Goal: Transaction & Acquisition: Obtain resource

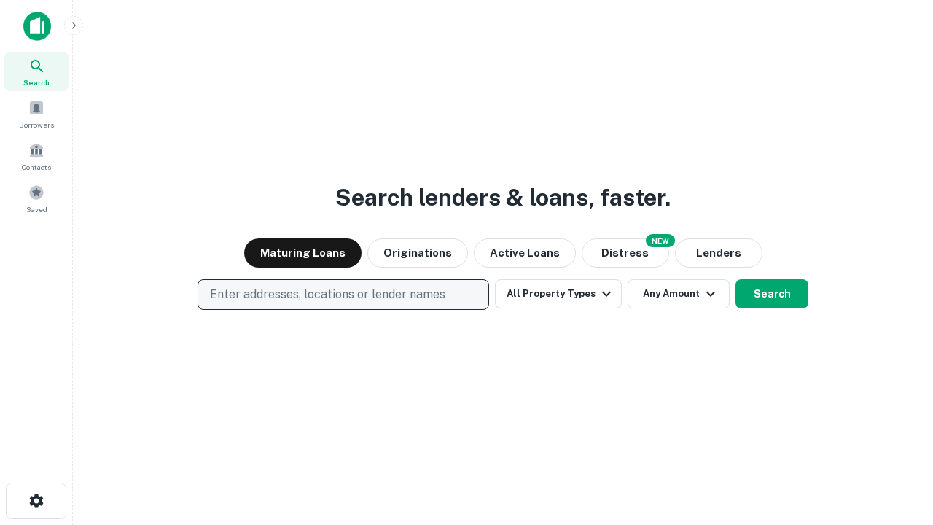
click at [343, 294] on p "Enter addresses, locations or lender names" at bounding box center [327, 294] width 235 height 17
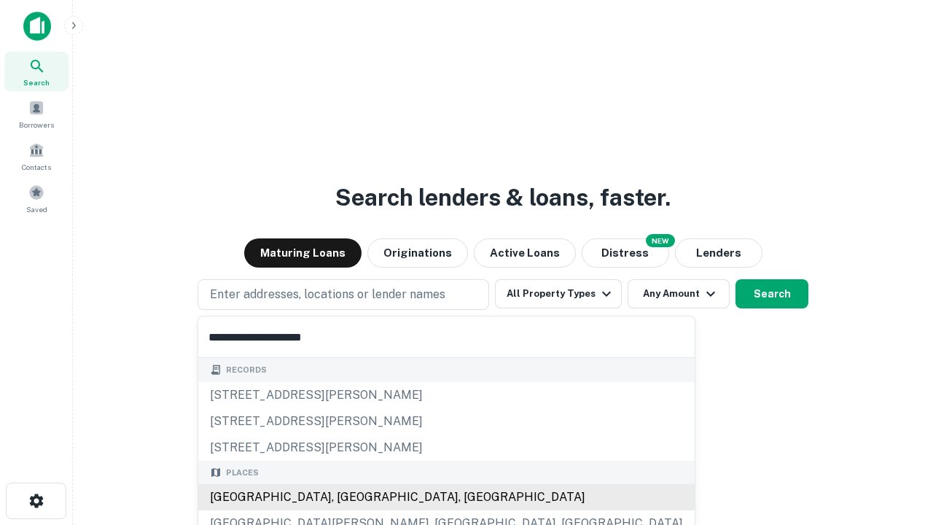
click at [348, 497] on div "Santa Monica, CA, USA" at bounding box center [446, 497] width 496 height 26
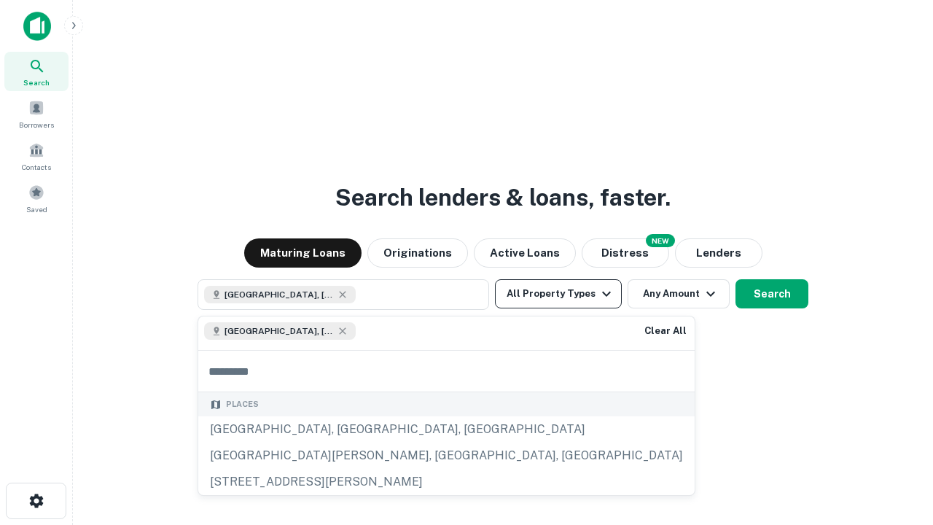
click at [558, 294] on button "All Property Types" at bounding box center [558, 293] width 127 height 29
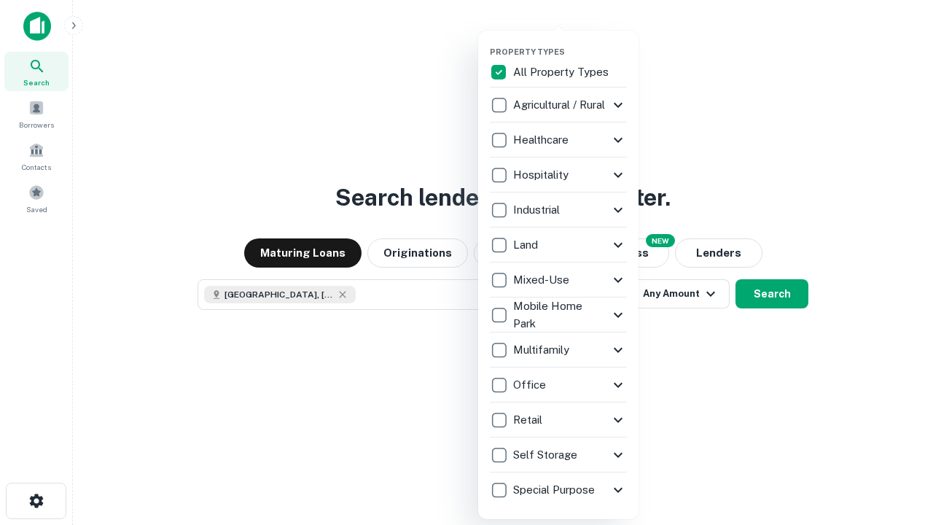
click at [570, 42] on button "button" at bounding box center [570, 42] width 160 height 1
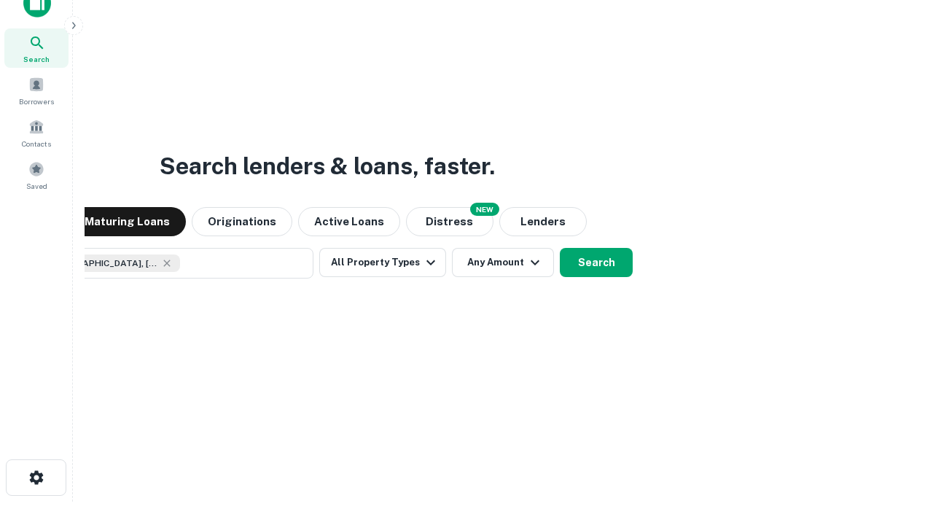
scroll to position [105, 412]
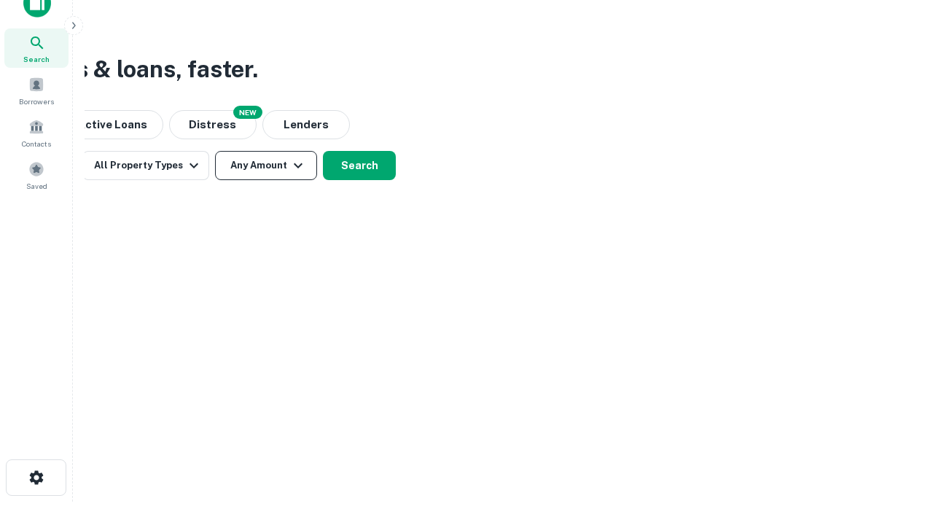
click at [266, 165] on button "Any Amount" at bounding box center [266, 165] width 102 height 29
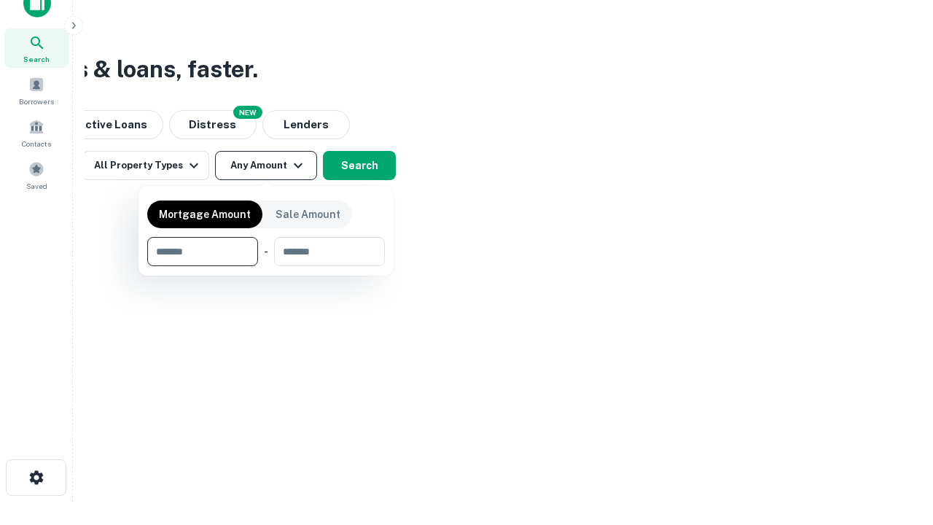
type input "*******"
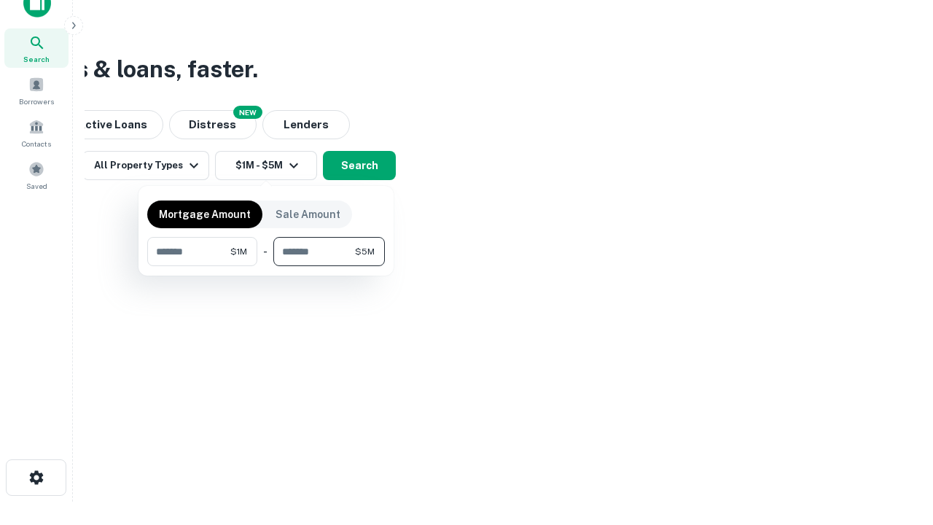
type input "*******"
click at [266, 266] on button "button" at bounding box center [266, 266] width 238 height 1
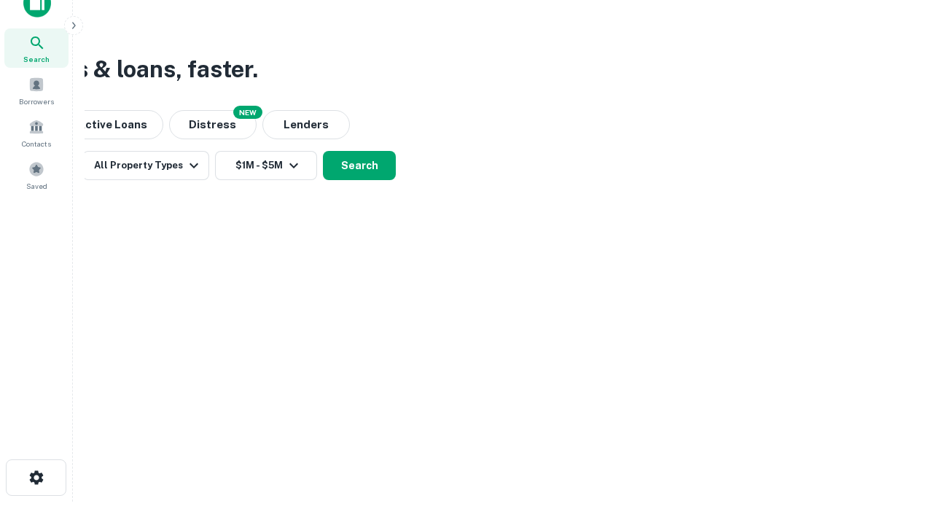
scroll to position [23, 0]
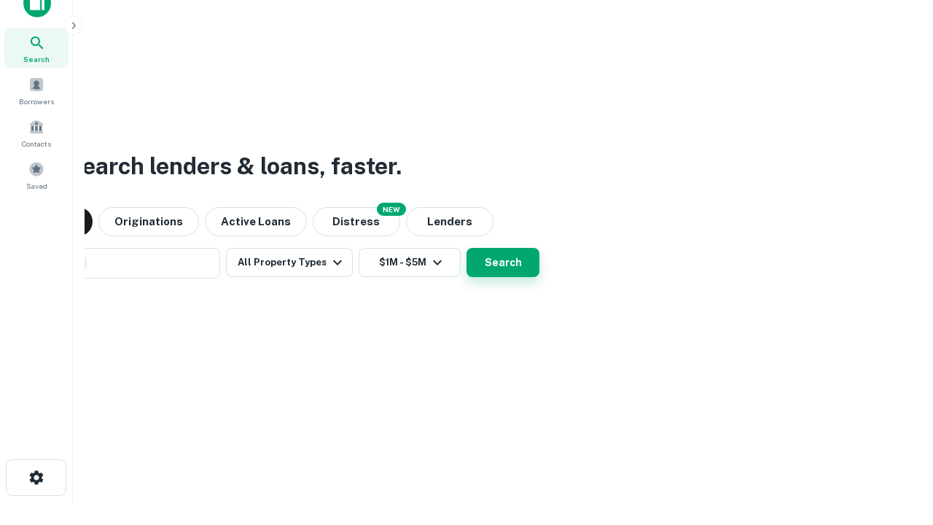
click at [466, 248] on button "Search" at bounding box center [502, 262] width 73 height 29
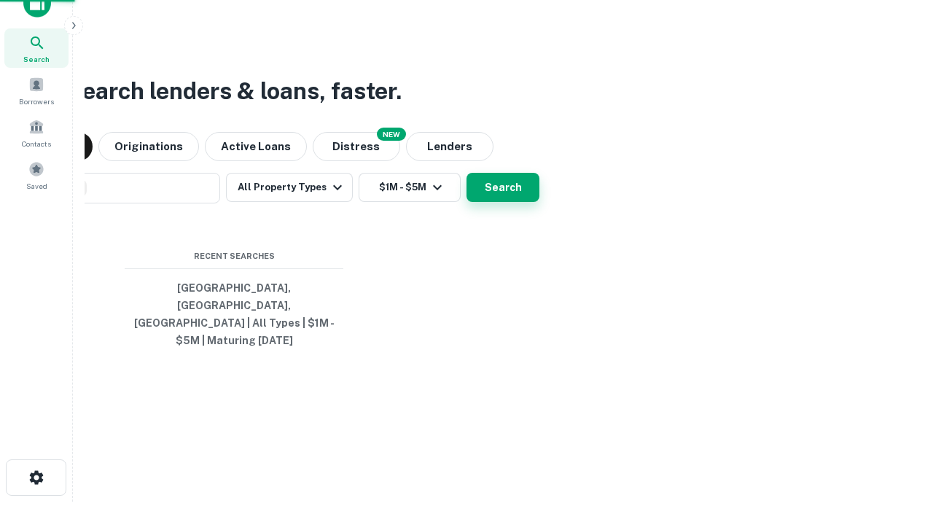
scroll to position [47, 412]
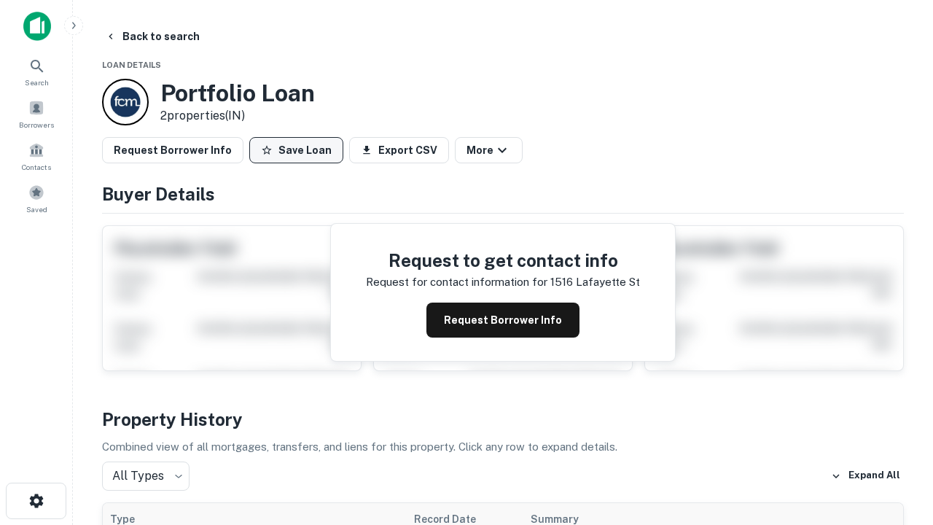
click at [296, 150] on button "Save Loan" at bounding box center [296, 150] width 94 height 26
click at [300, 150] on button "Loan Saved" at bounding box center [299, 150] width 101 height 26
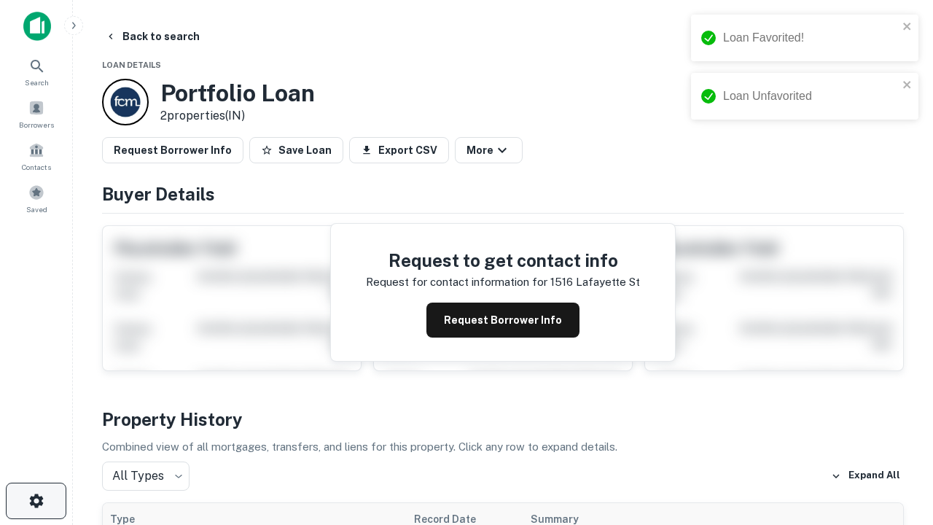
click at [36, 501] on icon "button" at bounding box center [36, 500] width 17 height 17
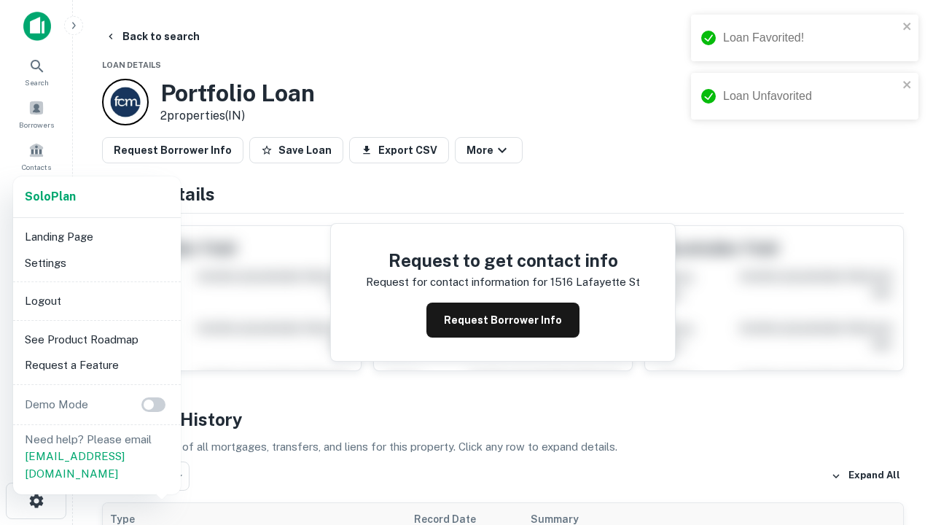
click at [96, 300] on li "Logout" at bounding box center [97, 301] width 156 height 26
